Goal: Information Seeking & Learning: Learn about a topic

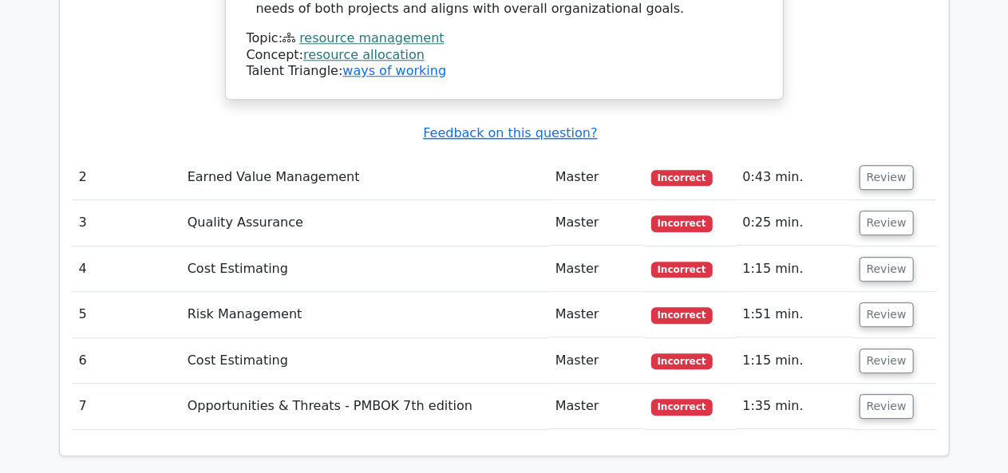
scroll to position [2113, 0]
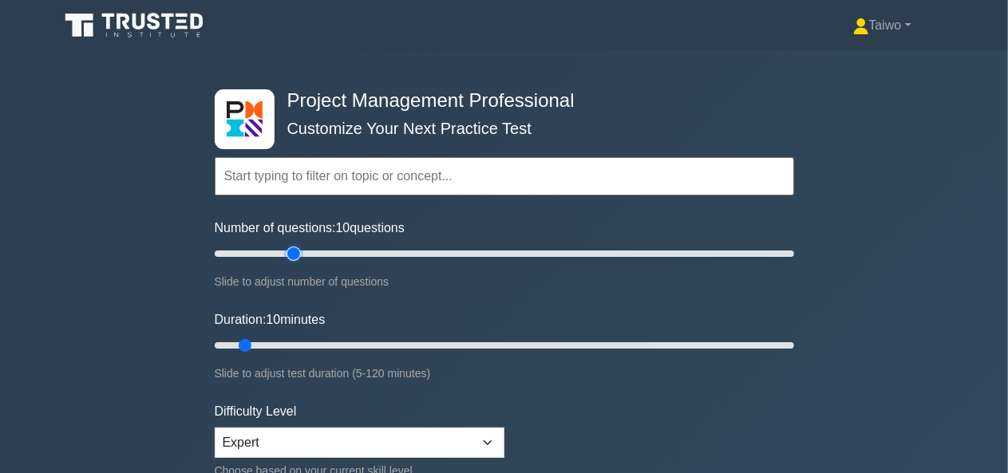
type input "30"
click at [293, 251] on input "Number of questions: 10 questions" at bounding box center [504, 253] width 579 height 19
click at [367, 344] on input "Duration: 35 minutes" at bounding box center [504, 345] width 579 height 19
click at [390, 344] on input "Duration: 40 minutes" at bounding box center [504, 345] width 579 height 19
click at [415, 344] on input "Duration: 45 minutes" at bounding box center [504, 345] width 579 height 19
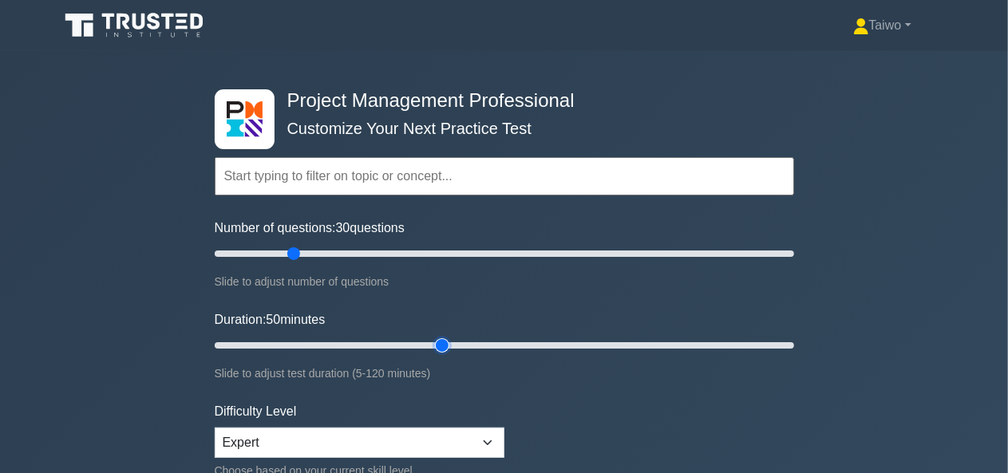
type input "50"
click at [433, 346] on input "Duration: 50 minutes" at bounding box center [504, 345] width 579 height 19
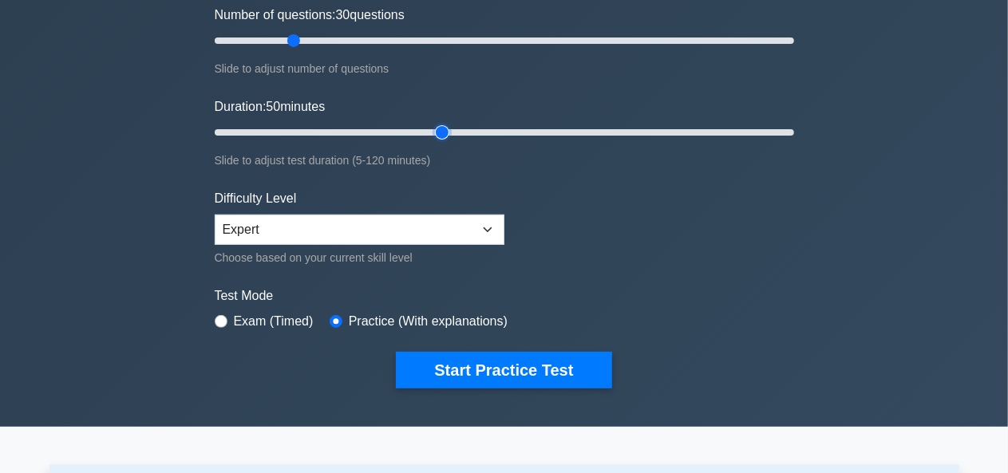
scroll to position [216, 0]
